Goal: Transaction & Acquisition: Purchase product/service

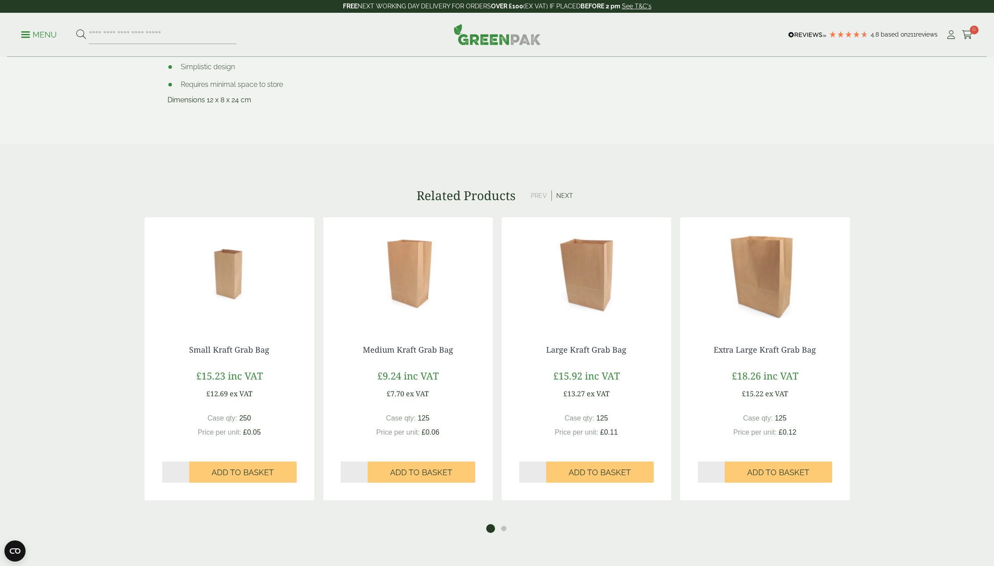
scroll to position [574, 0]
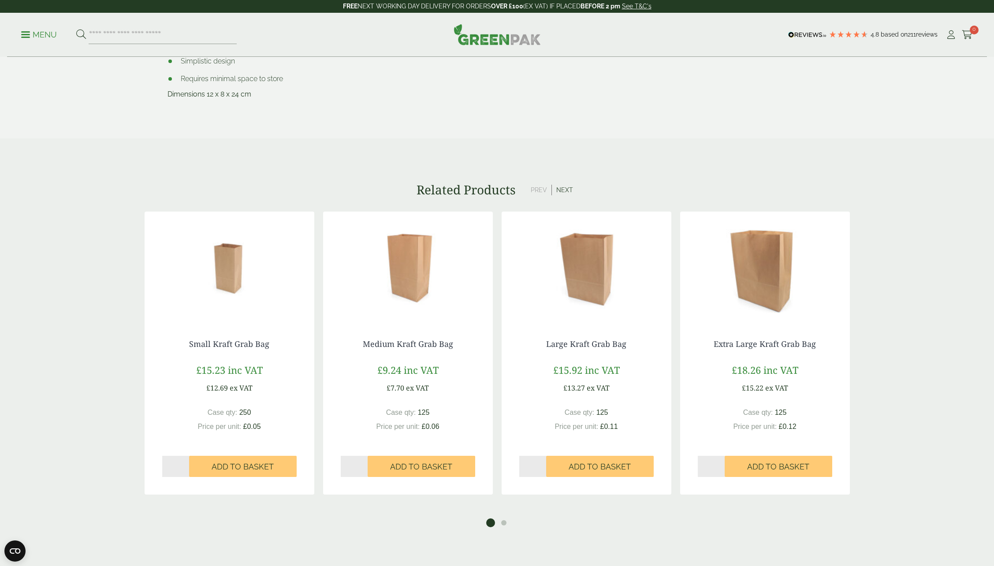
click at [231, 277] on img at bounding box center [230, 267] width 170 height 110
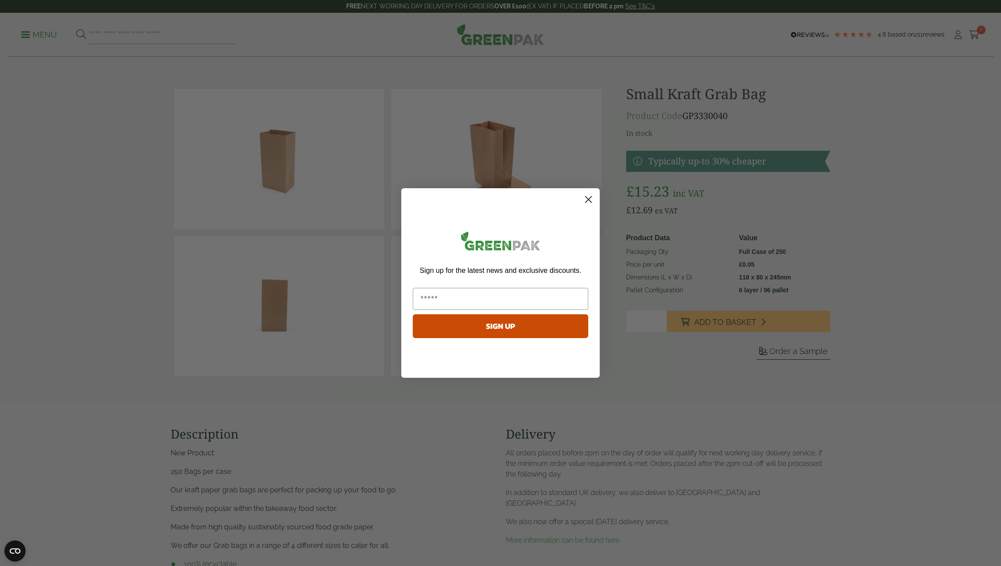
click at [584, 194] on circle "Close dialog" at bounding box center [588, 199] width 15 height 15
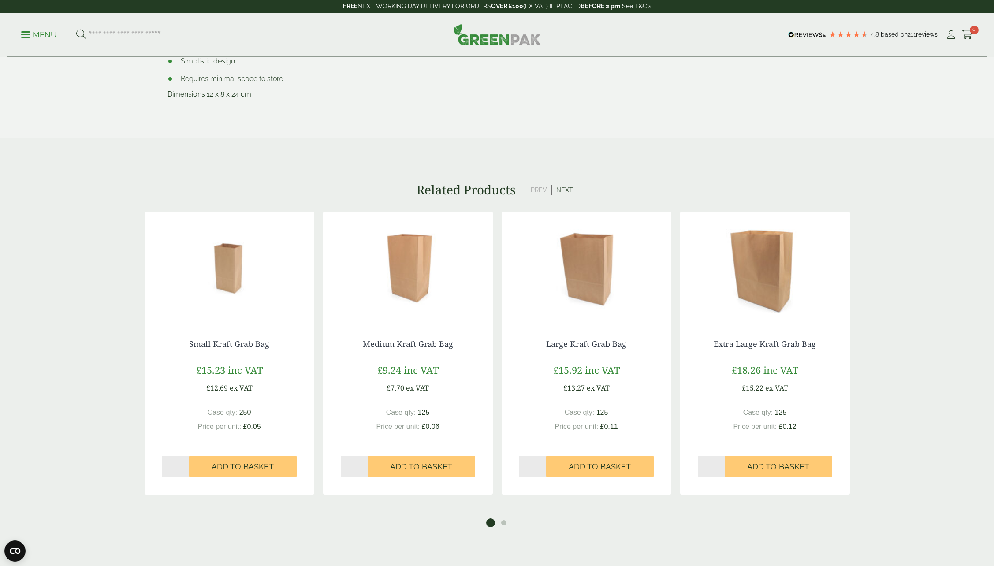
click at [407, 294] on img at bounding box center [408, 267] width 170 height 110
